Goal: Information Seeking & Learning: Learn about a topic

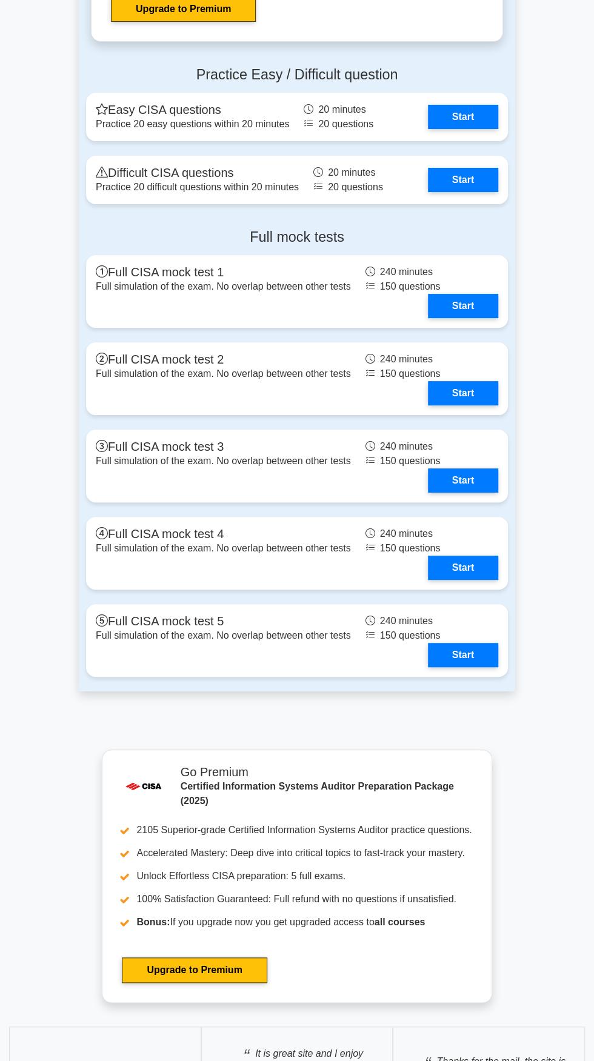
scroll to position [2237, 0]
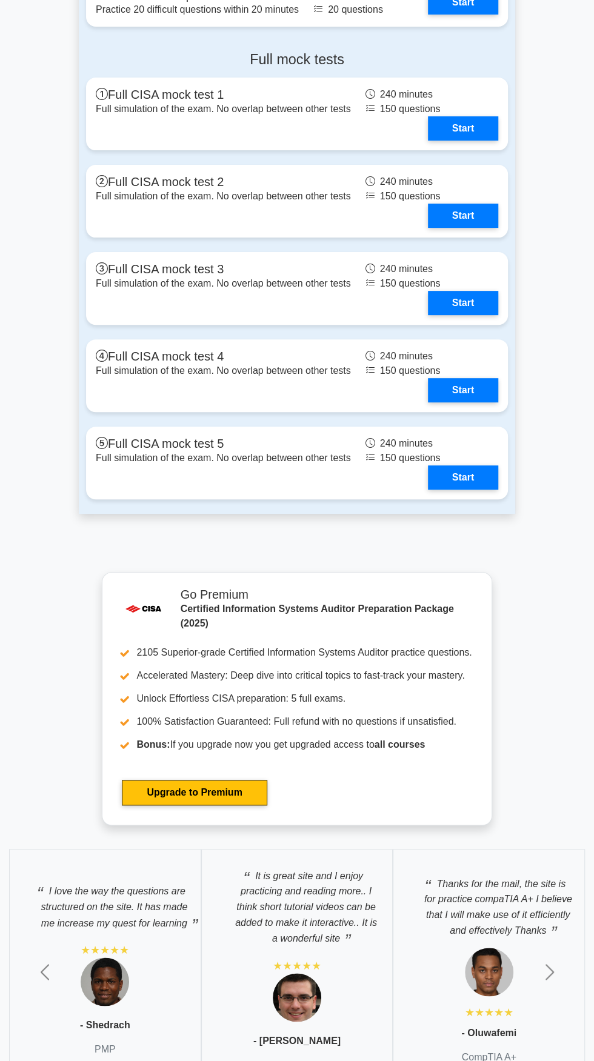
click at [215, 780] on link "Upgrade to Premium" at bounding box center [194, 792] width 145 height 25
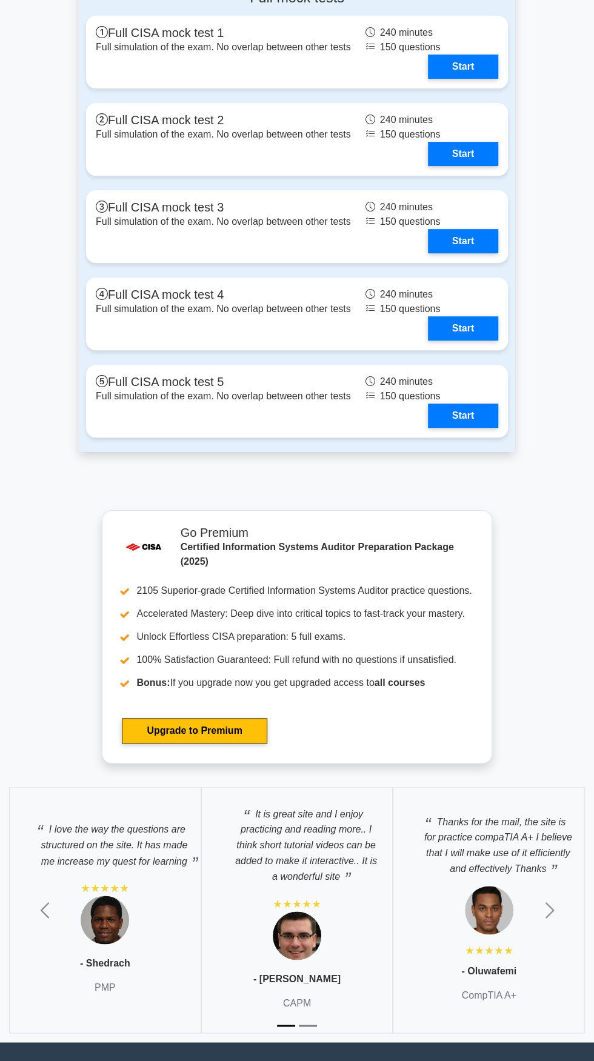
click at [460, 404] on link "Start" at bounding box center [463, 416] width 70 height 24
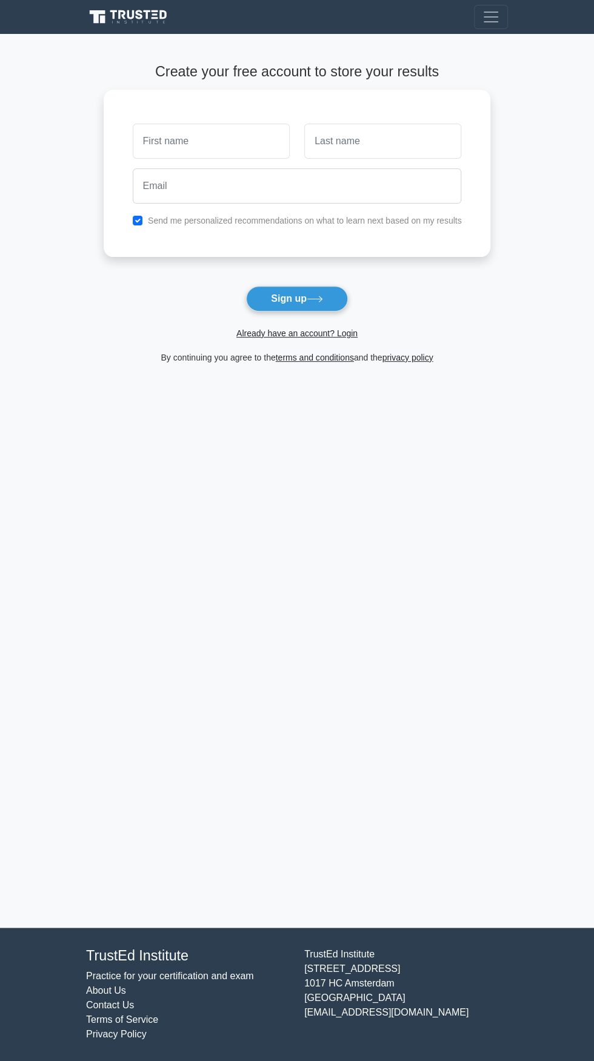
click at [307, 299] on button "Sign up" at bounding box center [297, 298] width 102 height 25
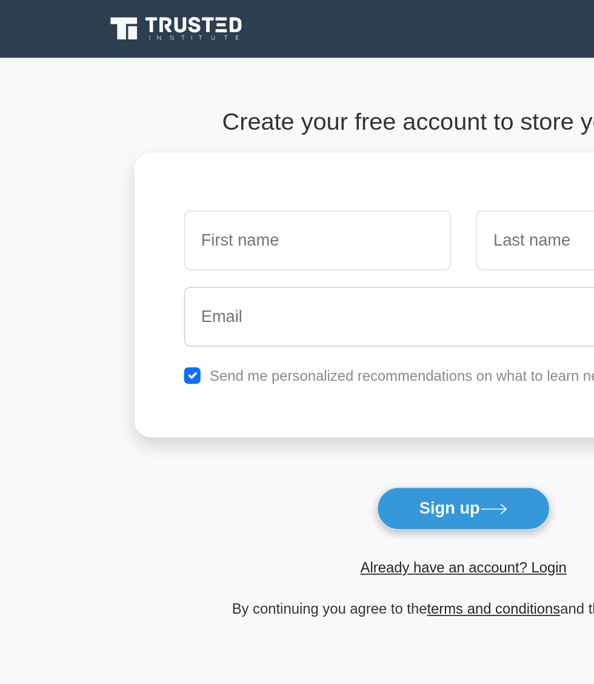
click at [299, 297] on button "Sign up" at bounding box center [297, 298] width 102 height 25
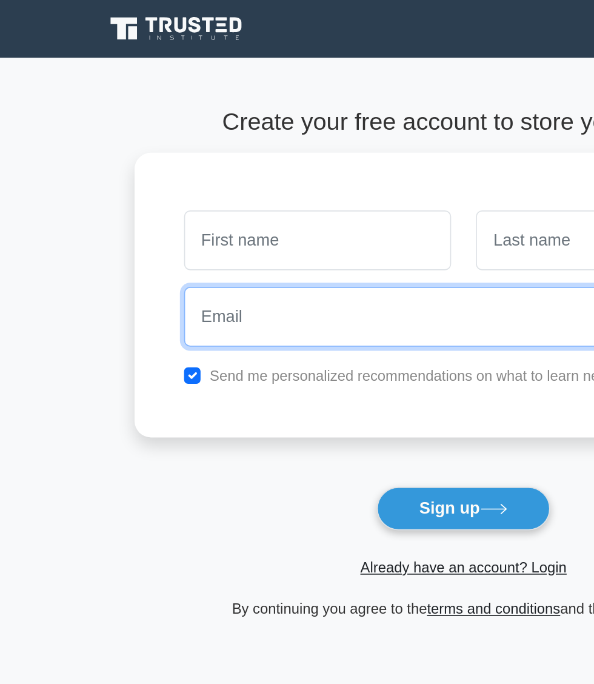
click at [272, 185] on input "email" at bounding box center [297, 185] width 329 height 35
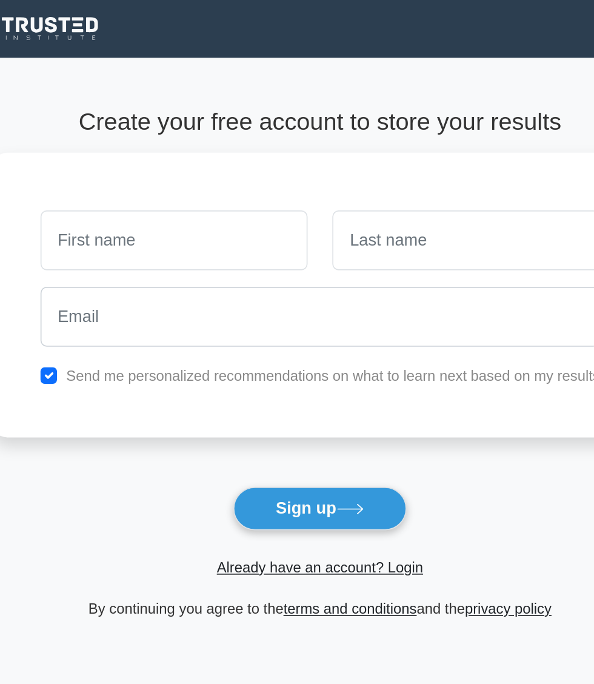
click at [308, 300] on button "Sign up" at bounding box center [297, 298] width 102 height 25
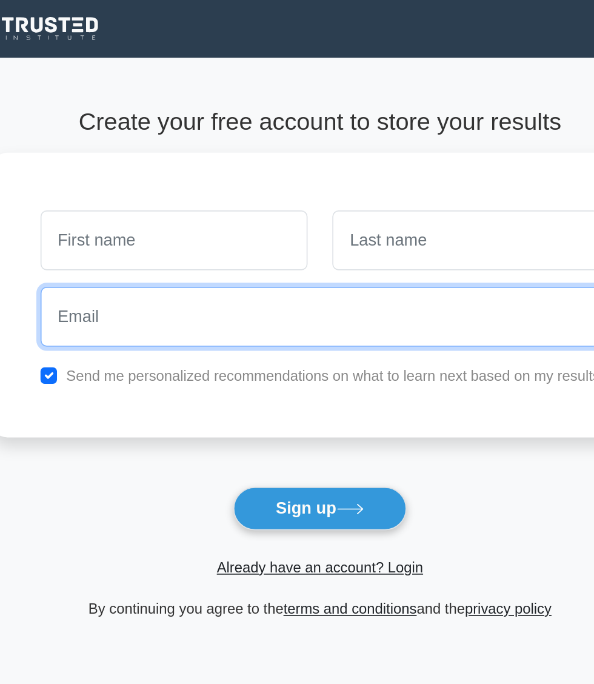
click at [284, 191] on input "email" at bounding box center [297, 185] width 329 height 35
click at [324, 189] on input "email" at bounding box center [297, 185] width 329 height 35
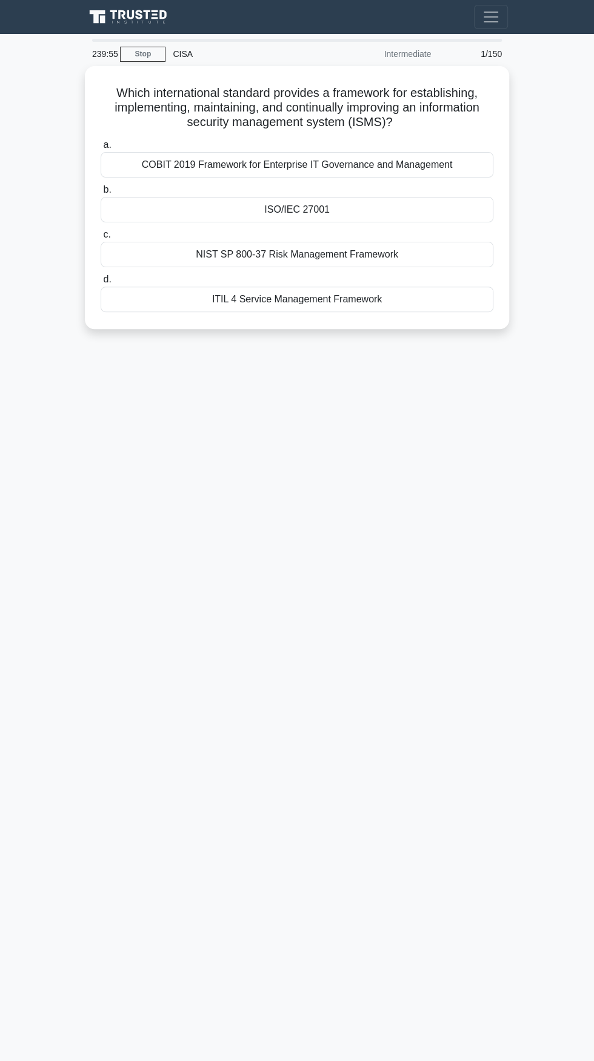
click at [313, 281] on label "d. ITIL 4 Service Management Framework" at bounding box center [297, 292] width 393 height 40
click at [101, 281] on input "d. ITIL 4 Service Management Framework" at bounding box center [101, 280] width 0 height 8
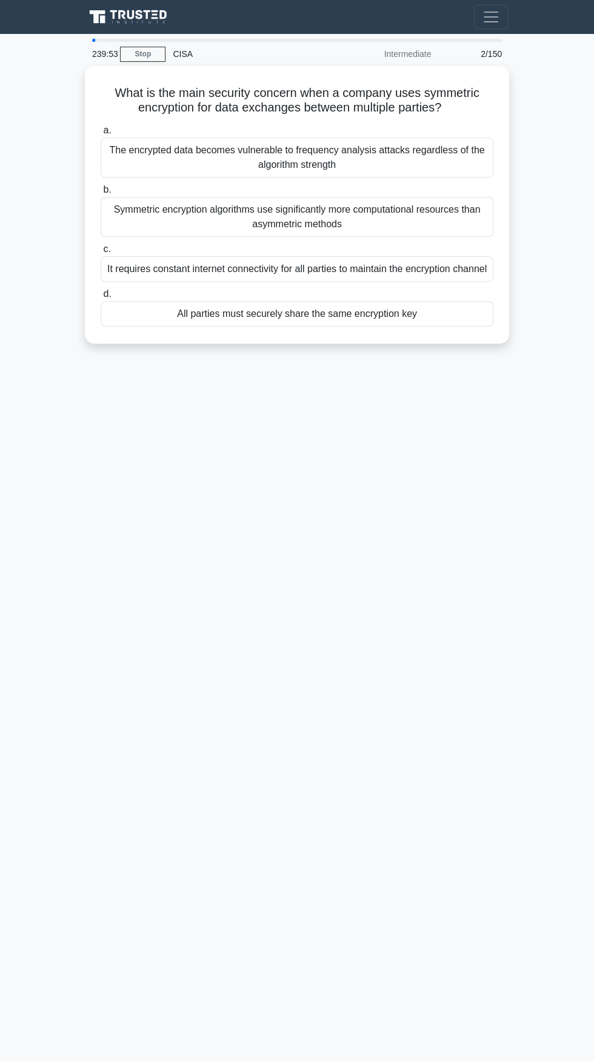
click at [362, 293] on div "a. The encrypted data becomes vulnerable to frequency analysis attacks regardle…" at bounding box center [296, 225] width 407 height 208
